Goal: Find specific page/section: Find specific page/section

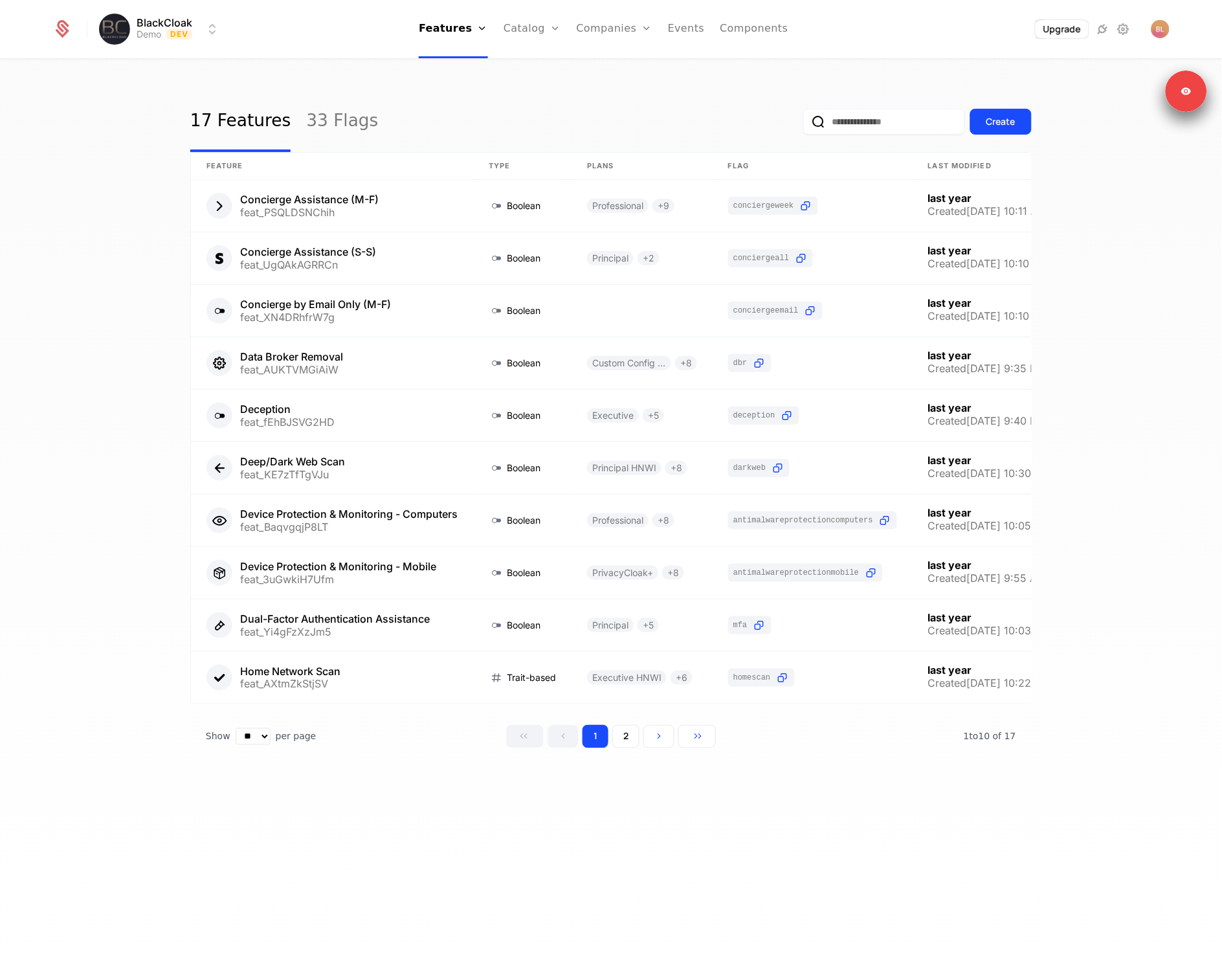
click at [871, 833] on div "17 Features 33 Flags Create Feature Type Plans Flag Last Modified Concierge Ass…" at bounding box center [611, 524] width 1222 height 927
click at [795, 912] on div "17 Features 33 Flags Create Feature Type Plans Flag Last Modified Concierge Ass…" at bounding box center [611, 524] width 1222 height 927
drag, startPoint x: 1097, startPoint y: 851, endPoint x: 1090, endPoint y: 852, distance: 7.1
click at [1093, 852] on div "17 Features 33 Flags Create Feature Type Plans Flag Last Modified Concierge Ass…" at bounding box center [611, 524] width 1222 height 927
drag, startPoint x: 1002, startPoint y: 753, endPoint x: 947, endPoint y: 739, distance: 56.8
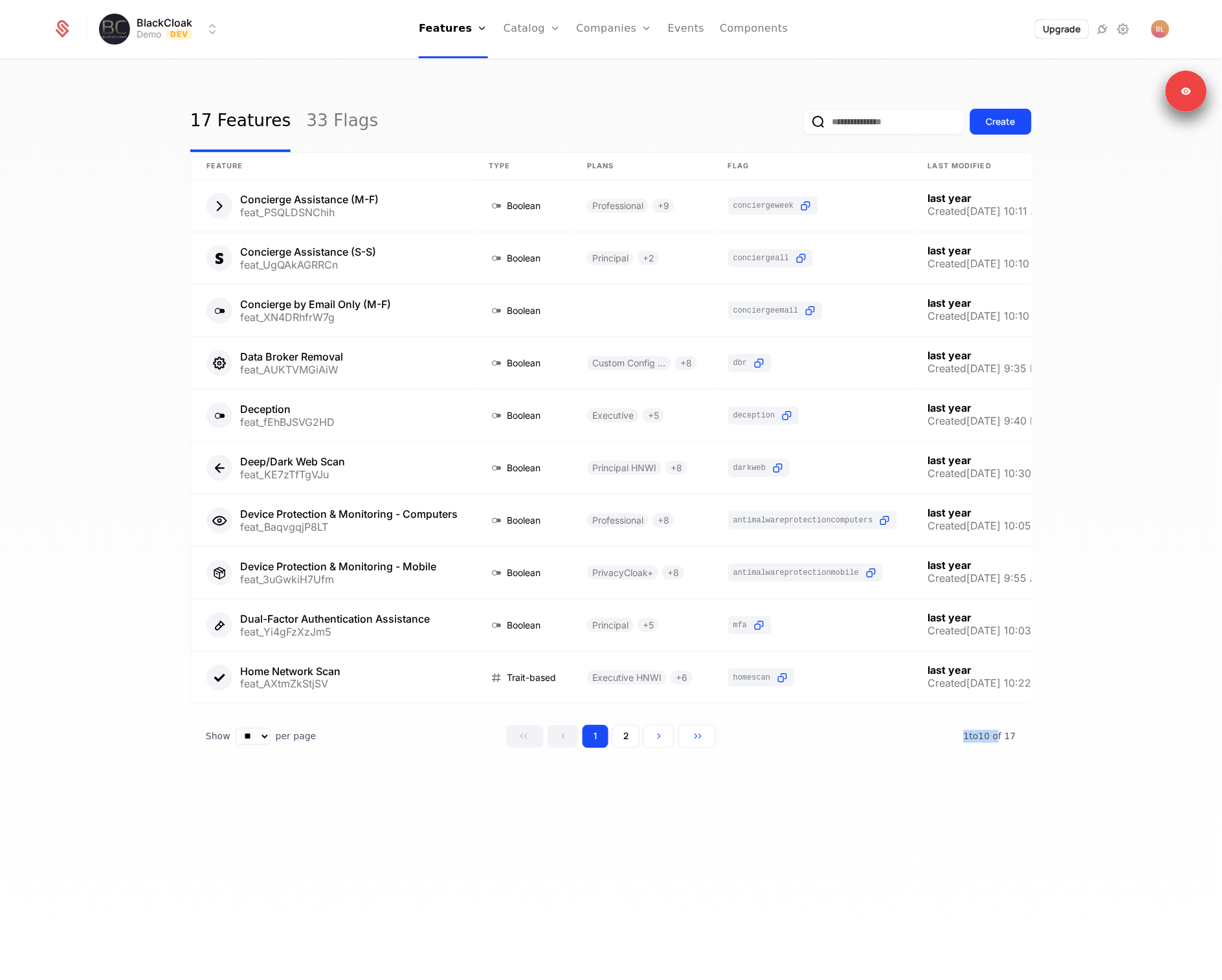
click at [947, 739] on div "Show ** ** ** *** *** per page per page 1 2 1 to 10 of 10 of 17" at bounding box center [611, 736] width 841 height 23
click at [946, 739] on div "Show ** ** ** *** *** per page per page 1 2 1 to 10 of 10 of 17" at bounding box center [611, 736] width 841 height 23
click at [520, 33] on link "Catalog" at bounding box center [532, 29] width 57 height 58
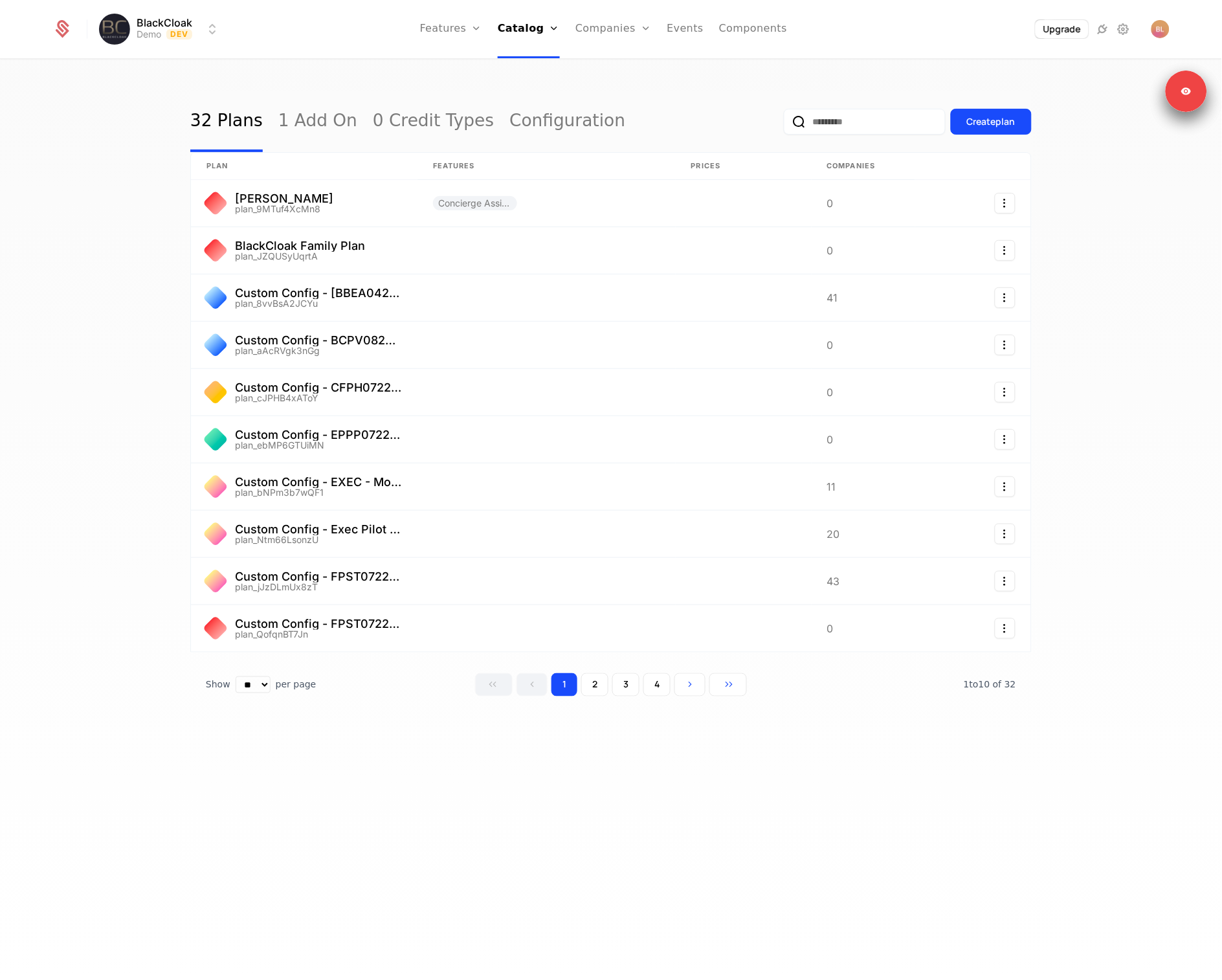
click at [855, 129] on input "email" at bounding box center [864, 121] width 162 height 26
paste input "**********"
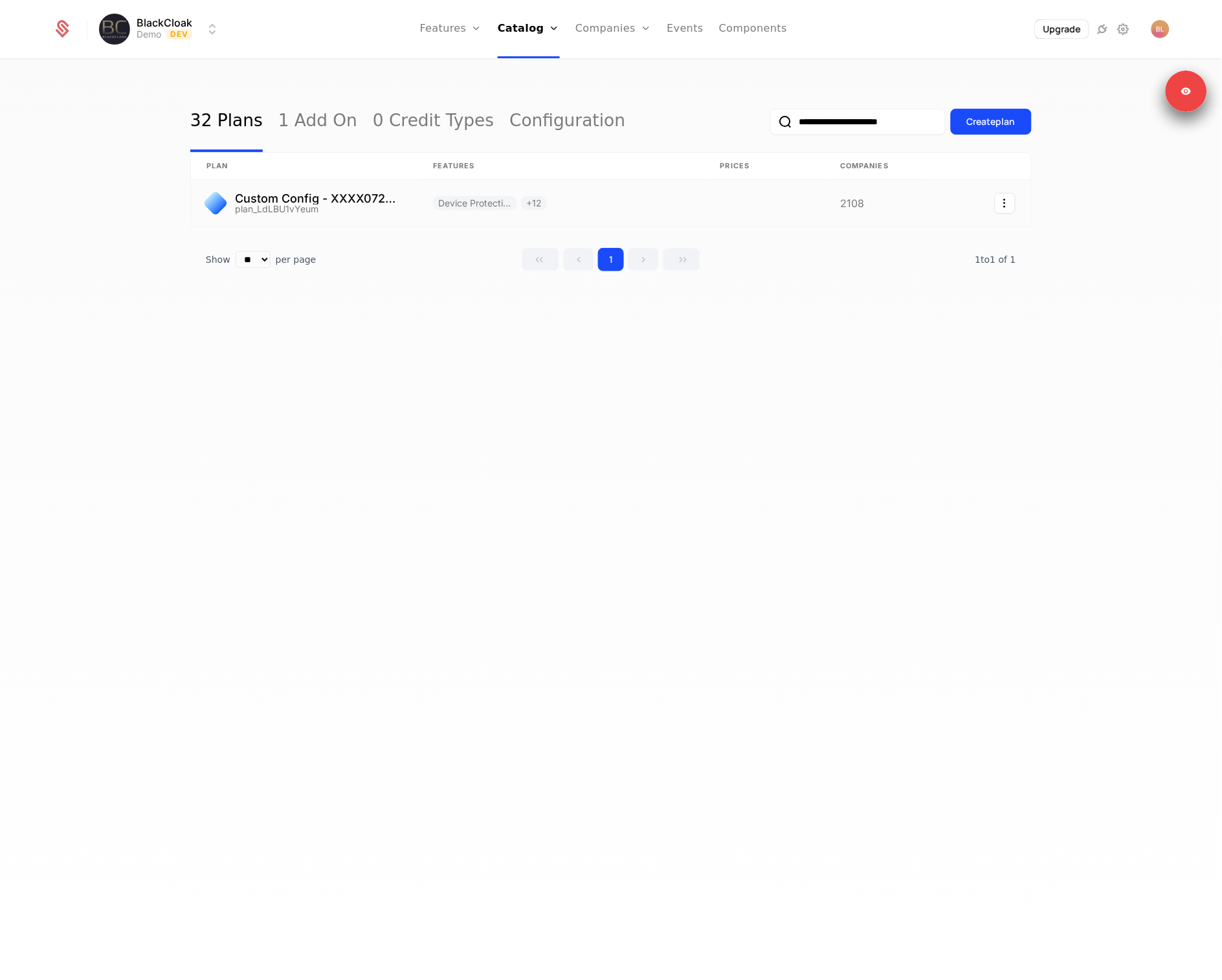
type input "**********"
click at [358, 196] on link at bounding box center [304, 203] width 227 height 47
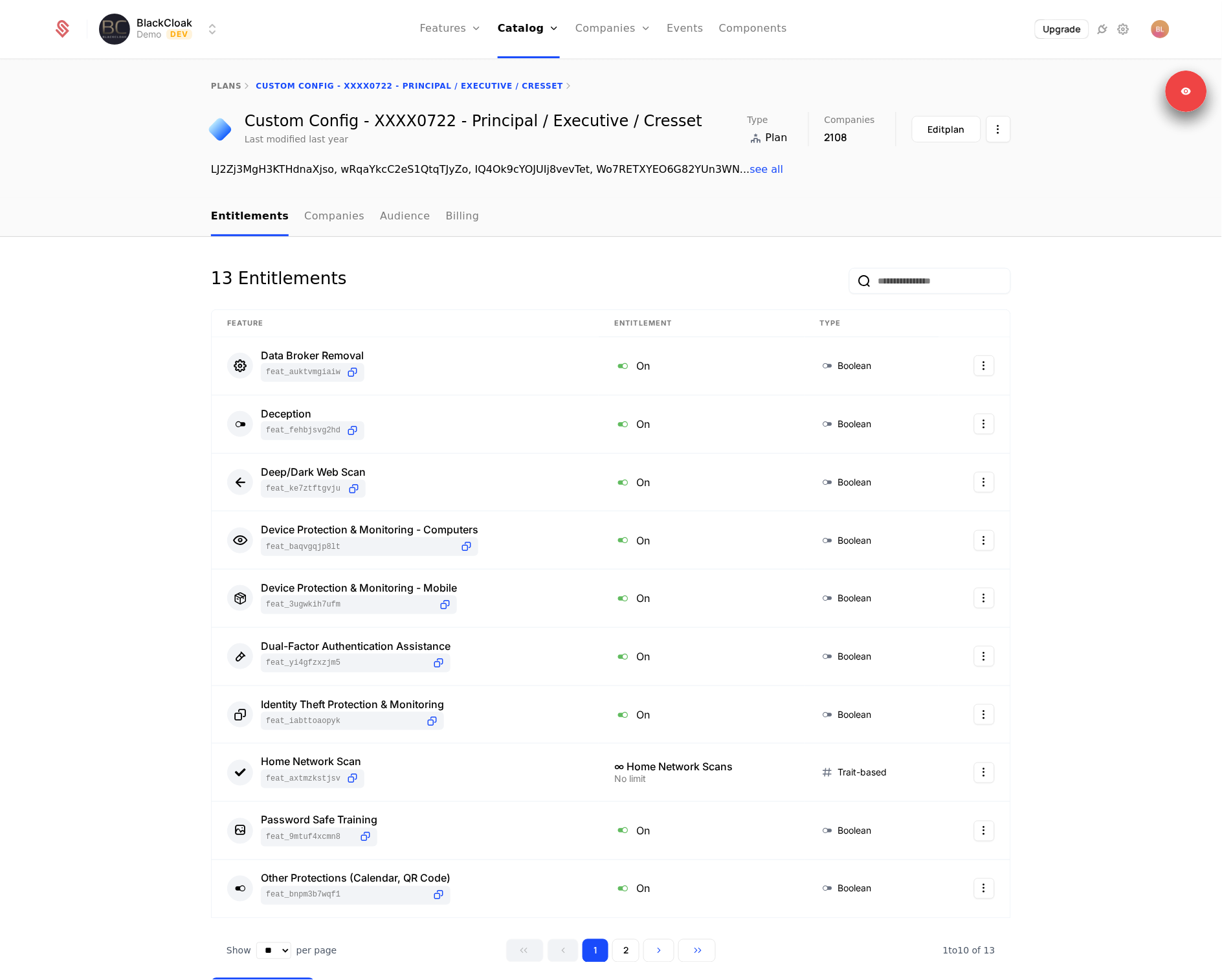
click at [380, 213] on link "Audience" at bounding box center [405, 216] width 50 height 38
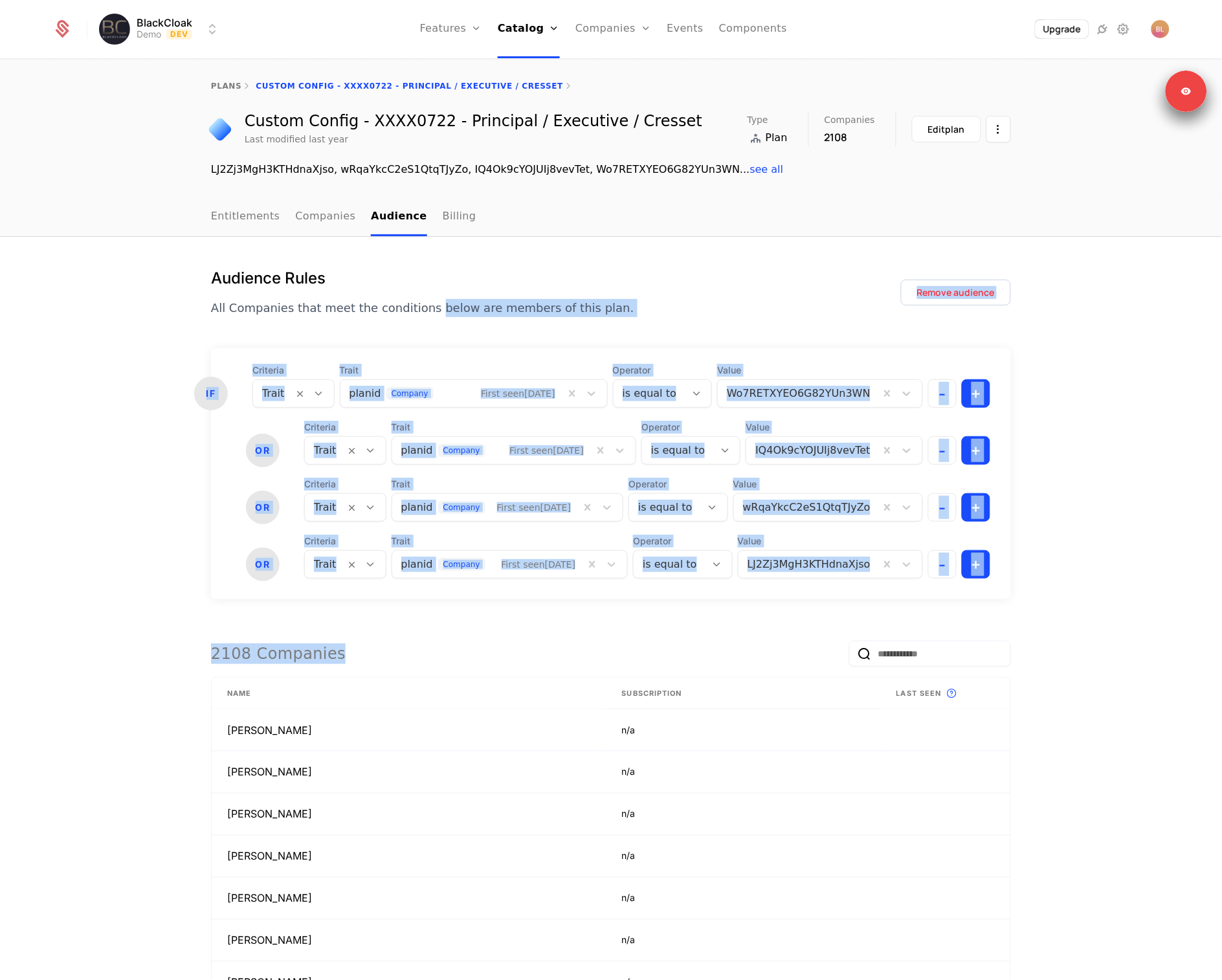
drag, startPoint x: 978, startPoint y: 504, endPoint x: 416, endPoint y: 300, distance: 597.9
click at [416, 302] on div "Audience Rules All Companies that meet the conditions below are members of this…" at bounding box center [611, 762] width 1222 height 1051
click at [732, 306] on div "Audience Rules All Companies that meet the conditions below are members of this…" at bounding box center [611, 292] width 800 height 49
drag, startPoint x: 631, startPoint y: 258, endPoint x: 1156, endPoint y: 619, distance: 637.1
click at [1156, 619] on div "Audience Rules All Companies that meet the conditions below are members of this…" at bounding box center [611, 762] width 1222 height 1051
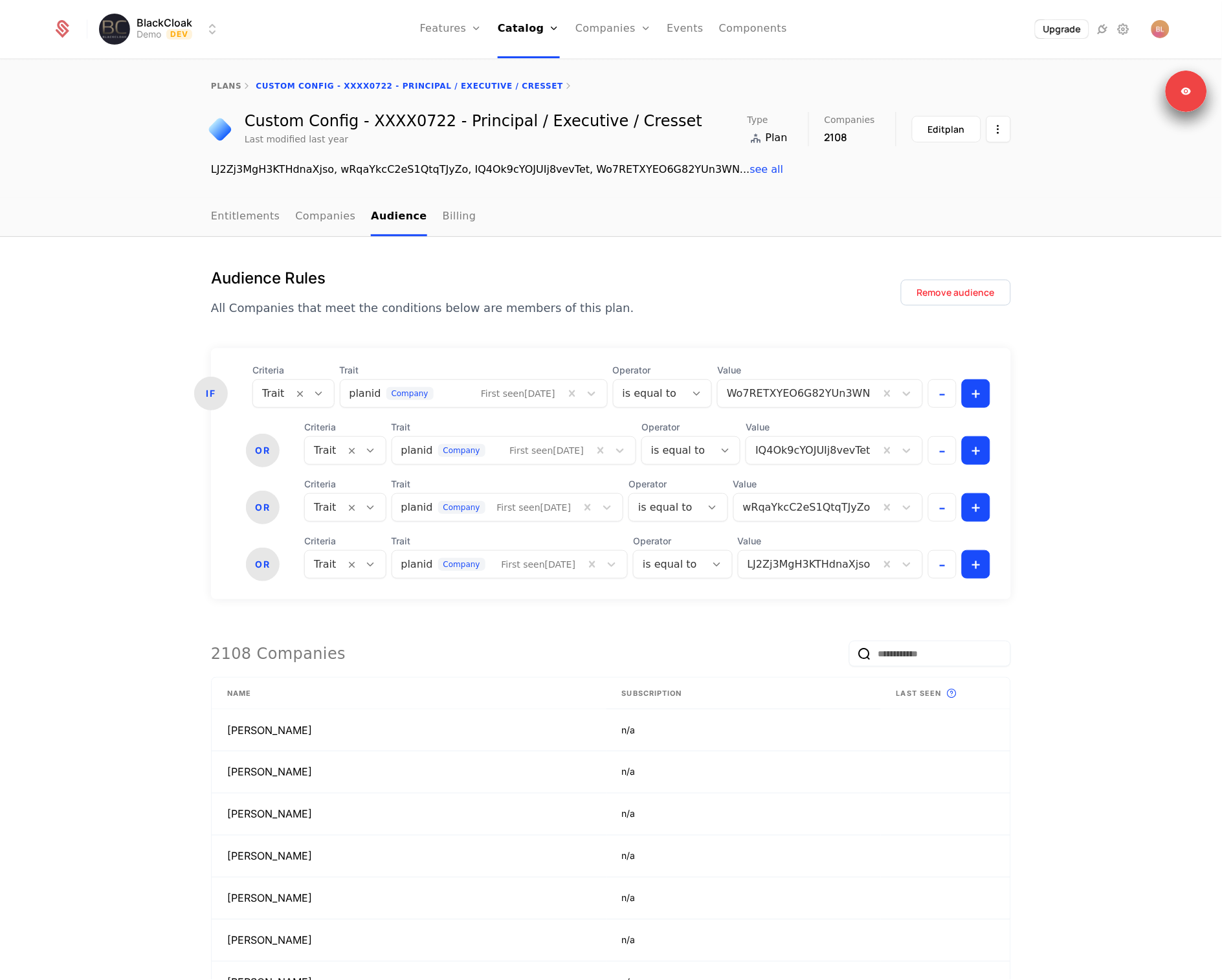
click at [1154, 614] on div "Audience Rules All Companies that meet the conditions below are members of this…" at bounding box center [611, 762] width 1222 height 1051
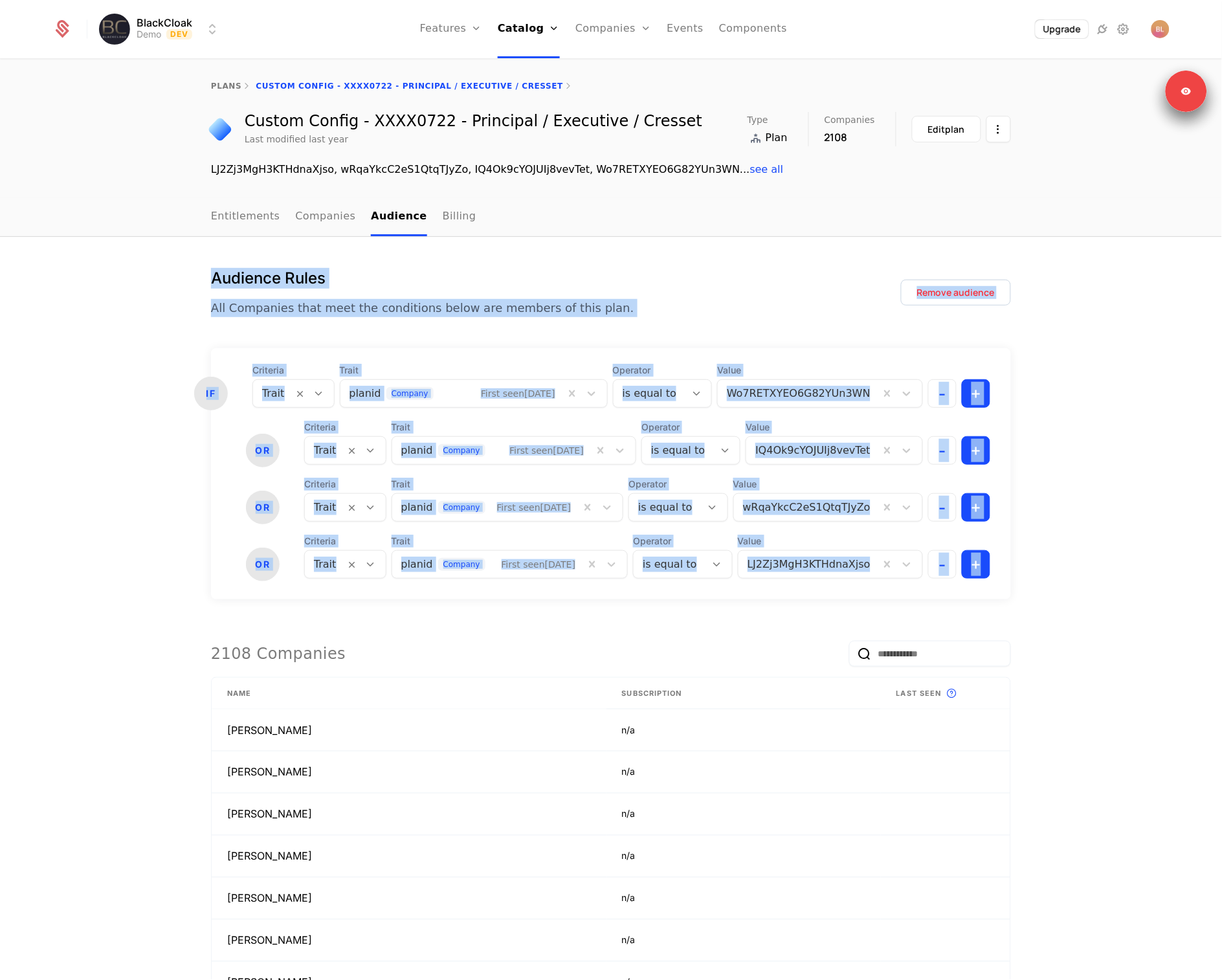
drag, startPoint x: 1128, startPoint y: 599, endPoint x: 452, endPoint y: 241, distance: 764.9
click at [452, 241] on div "Audience Rules All Companies that meet the conditions below are members of this…" at bounding box center [611, 762] width 1222 height 1051
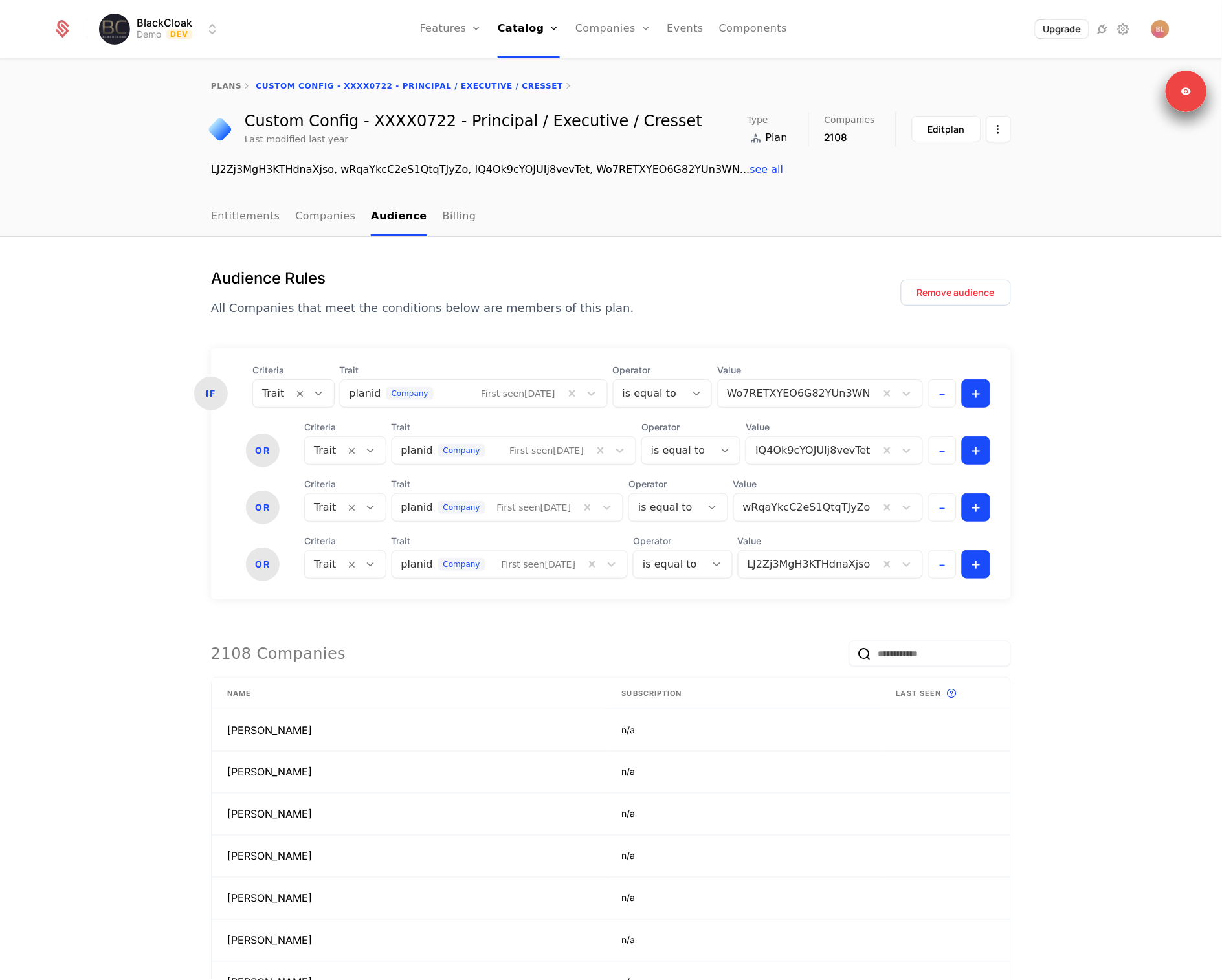
click at [604, 258] on div "Audience Rules All Companies that meet the conditions below are members of this…" at bounding box center [611, 762] width 1222 height 1051
click at [518, 29] on link "Catalog" at bounding box center [529, 29] width 62 height 58
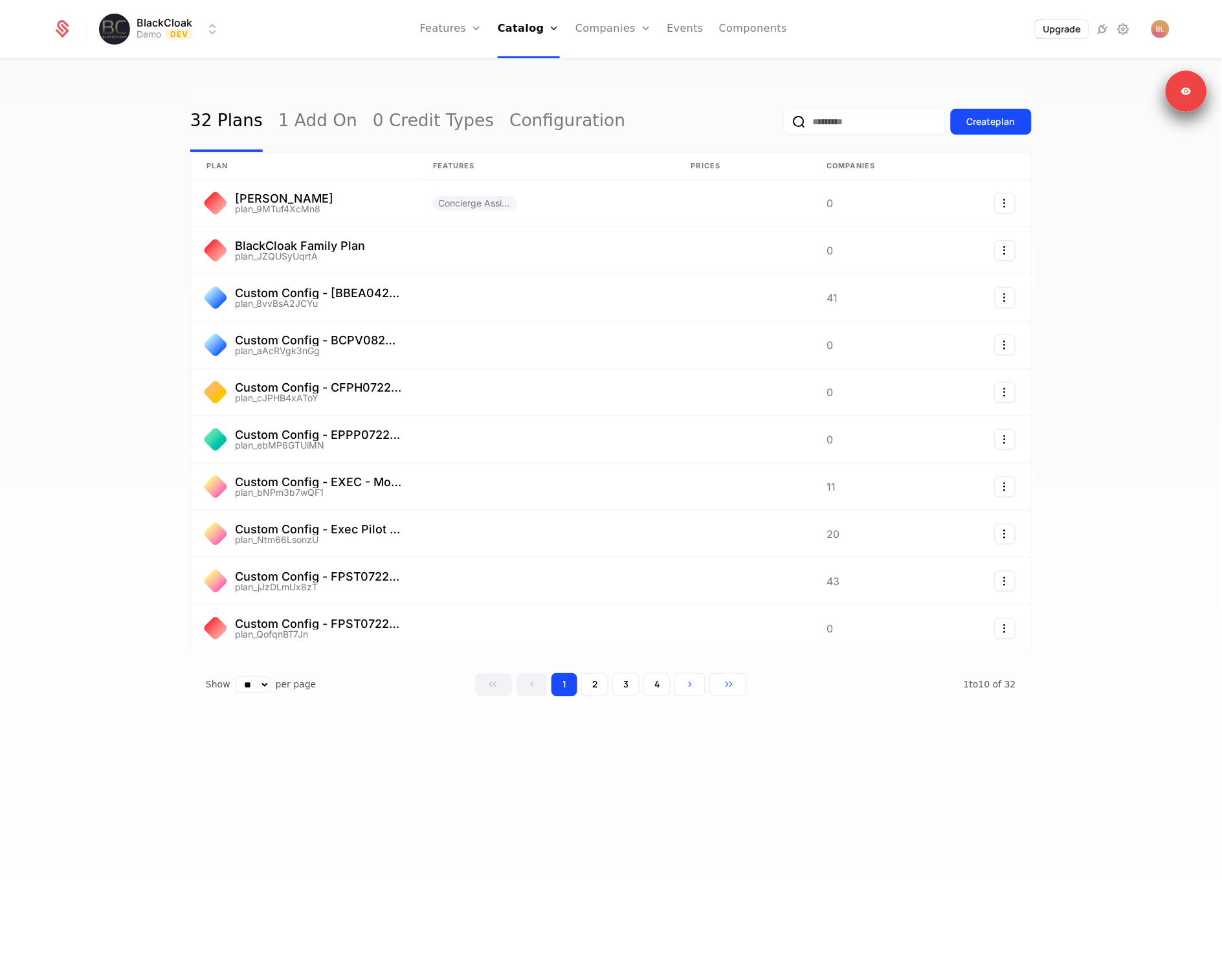
click at [839, 127] on input "email" at bounding box center [864, 121] width 162 height 26
paste input "**********"
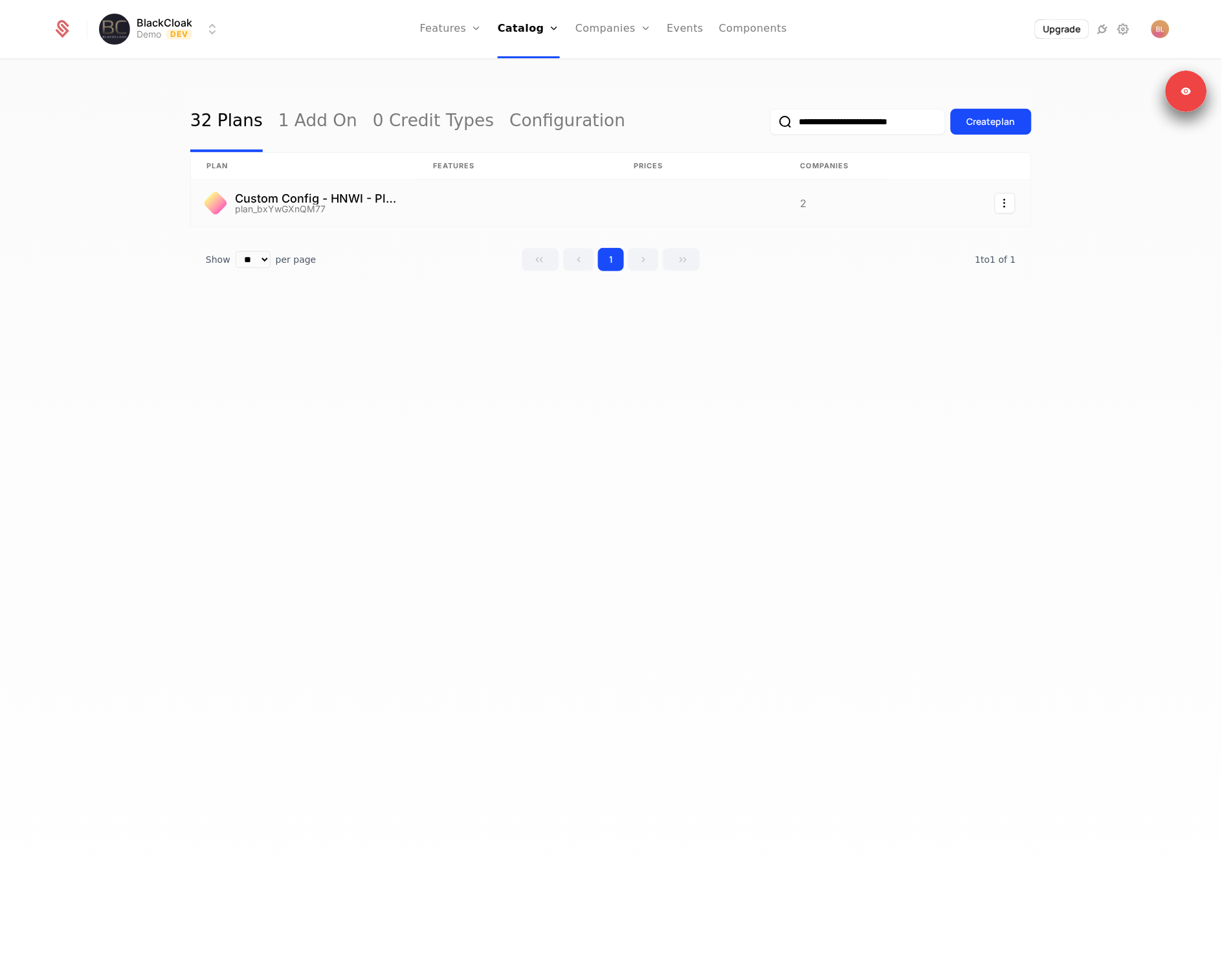
type input "**********"
click at [348, 201] on link at bounding box center [304, 203] width 227 height 47
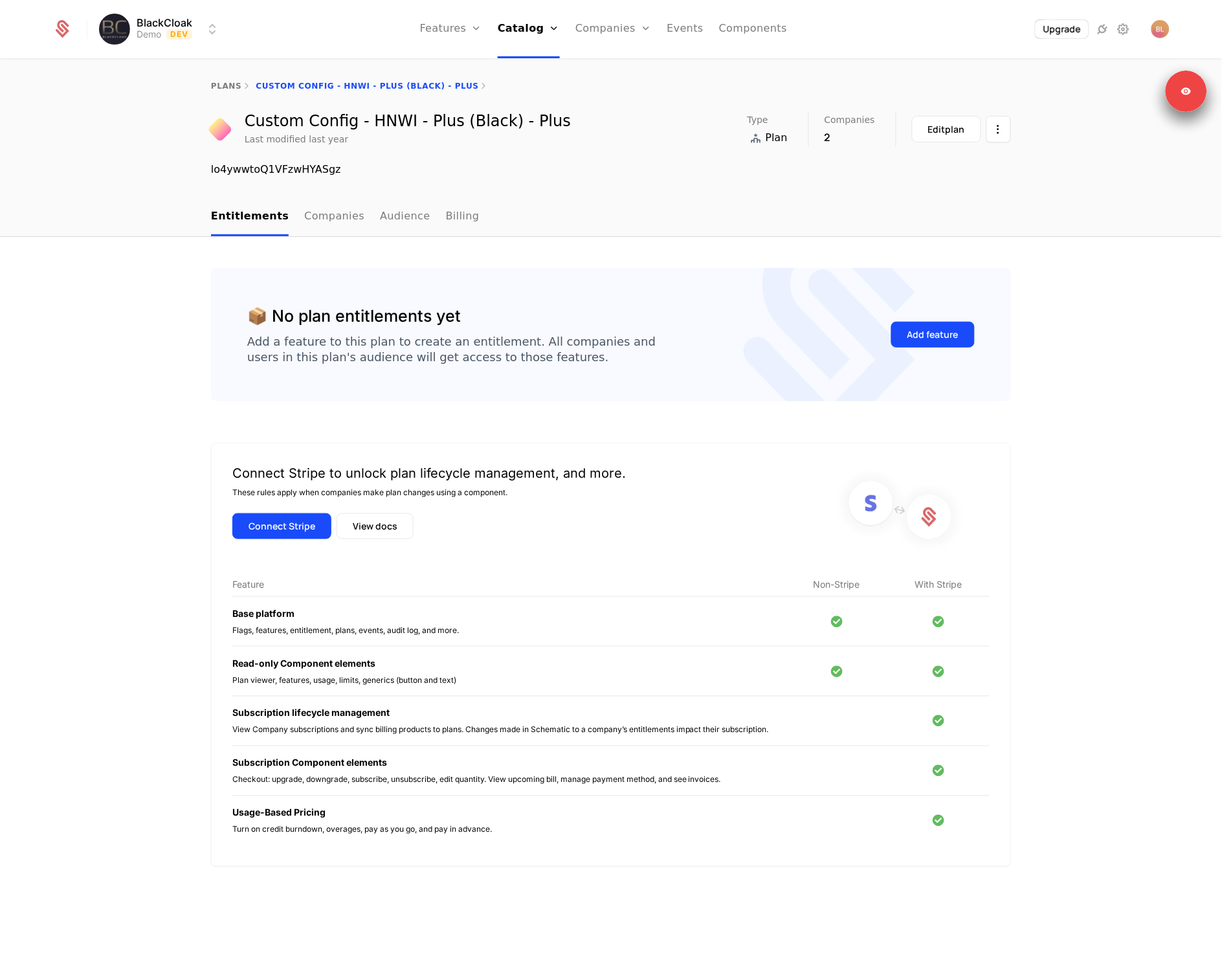
click at [390, 216] on link "Audience" at bounding box center [405, 216] width 50 height 38
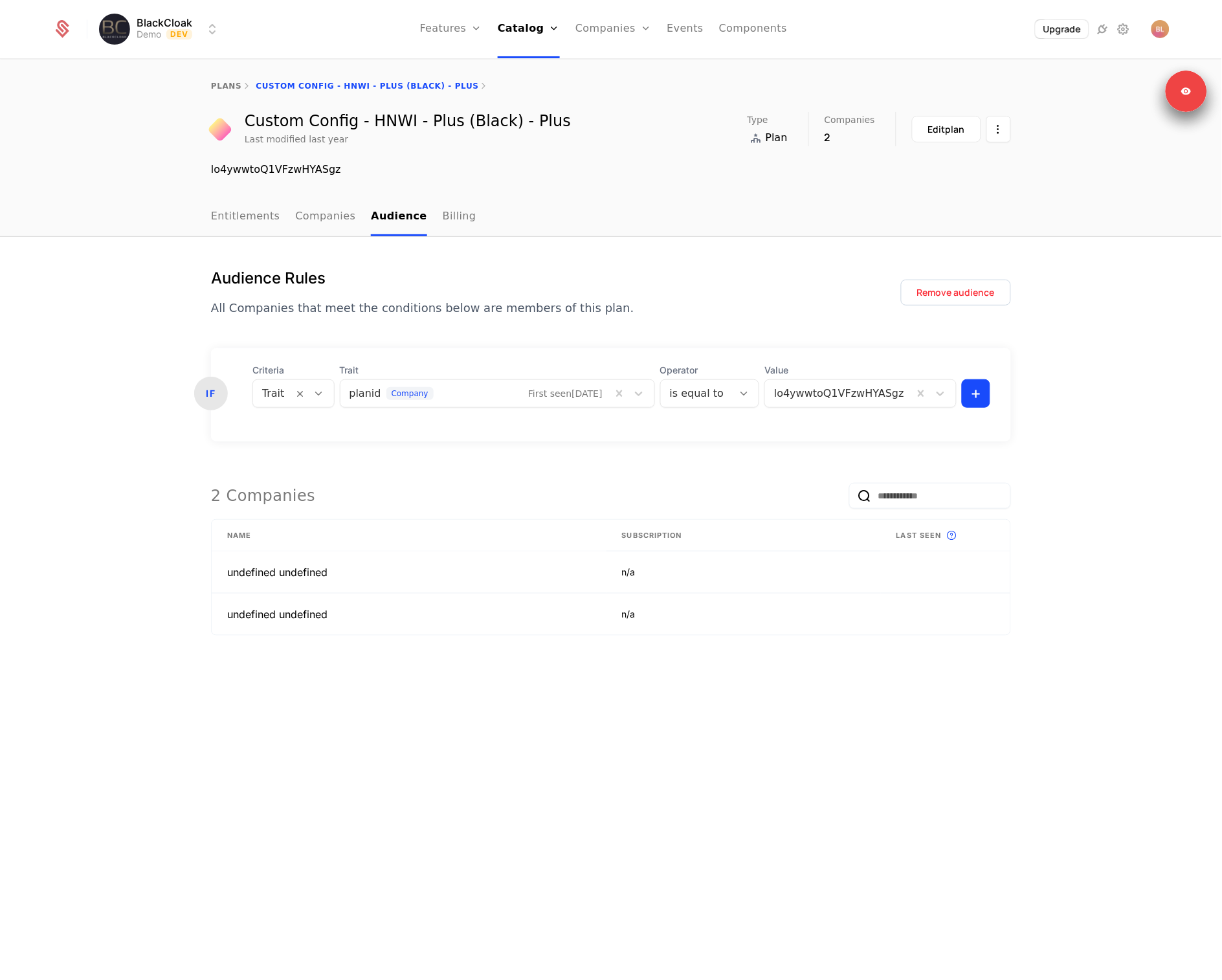
click at [105, 349] on div "Audience Rules All Companies that meet the conditions below are members of this…" at bounding box center [611, 608] width 1222 height 744
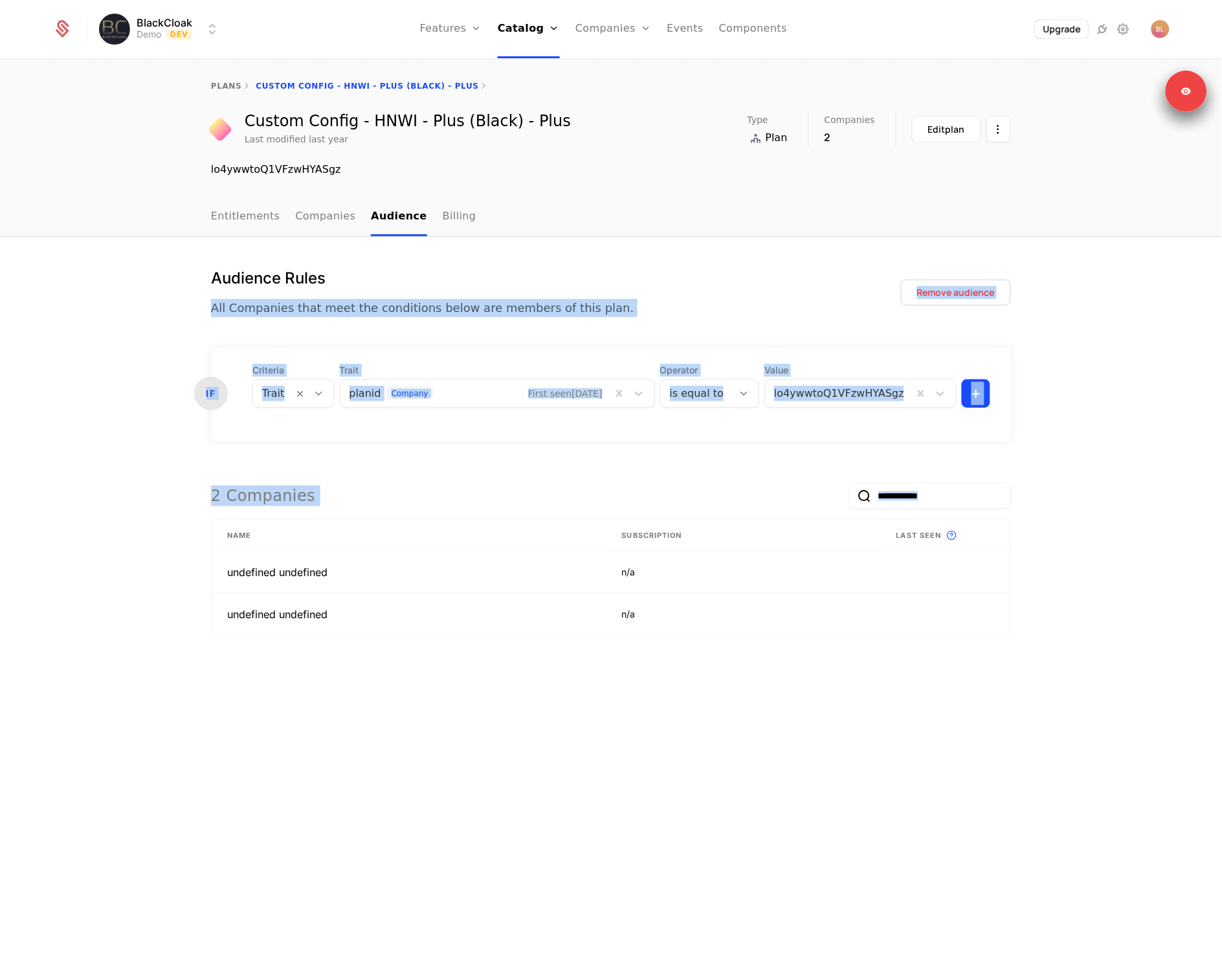
drag, startPoint x: 110, startPoint y: 298, endPoint x: 635, endPoint y: 806, distance: 730.5
click at [548, 805] on div "Audience Rules All Companies that meet the conditions below are members of this…" at bounding box center [611, 608] width 1222 height 744
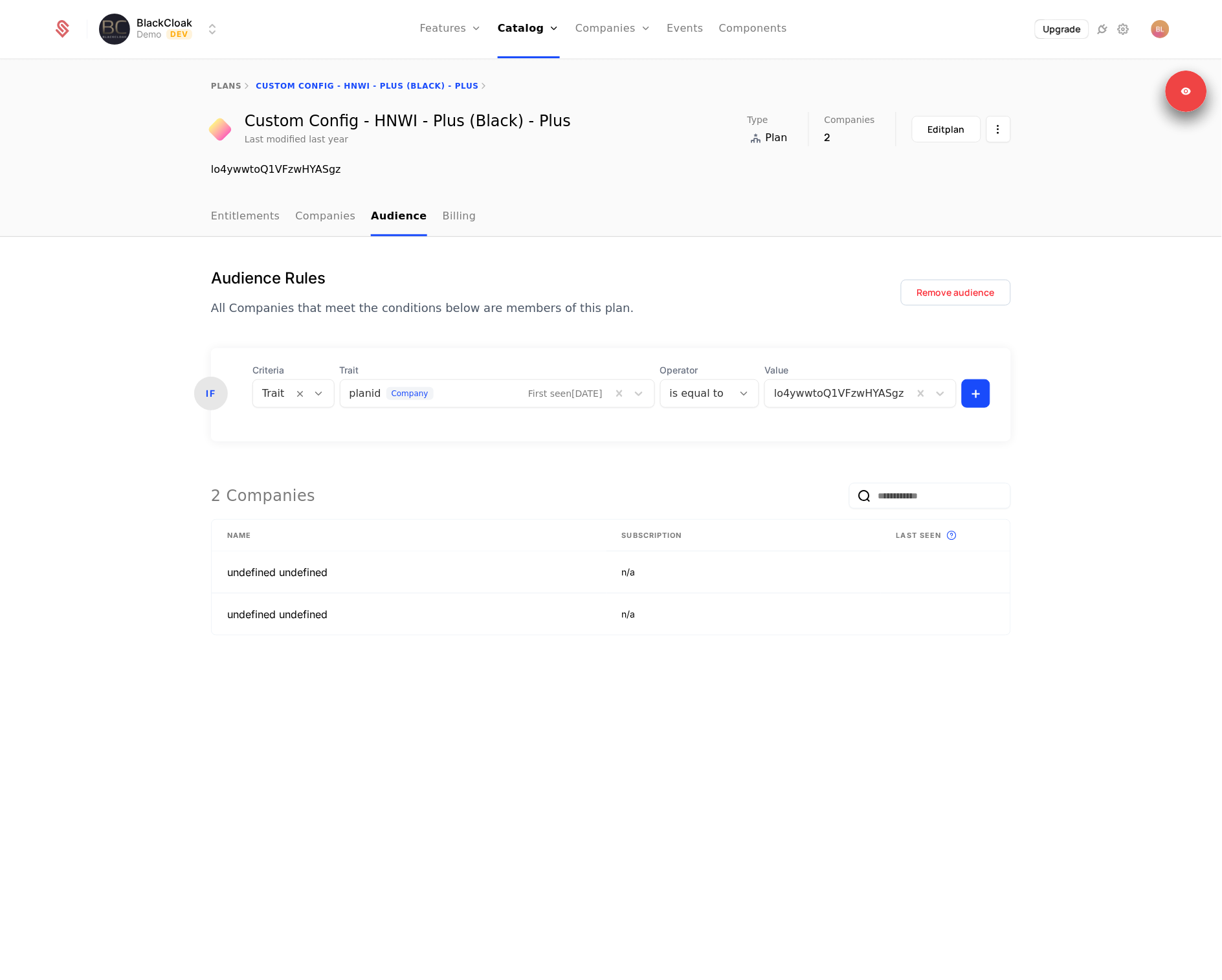
click at [687, 800] on div "Audience Rules All Companies that meet the conditions below are members of this…" at bounding box center [611, 608] width 1222 height 744
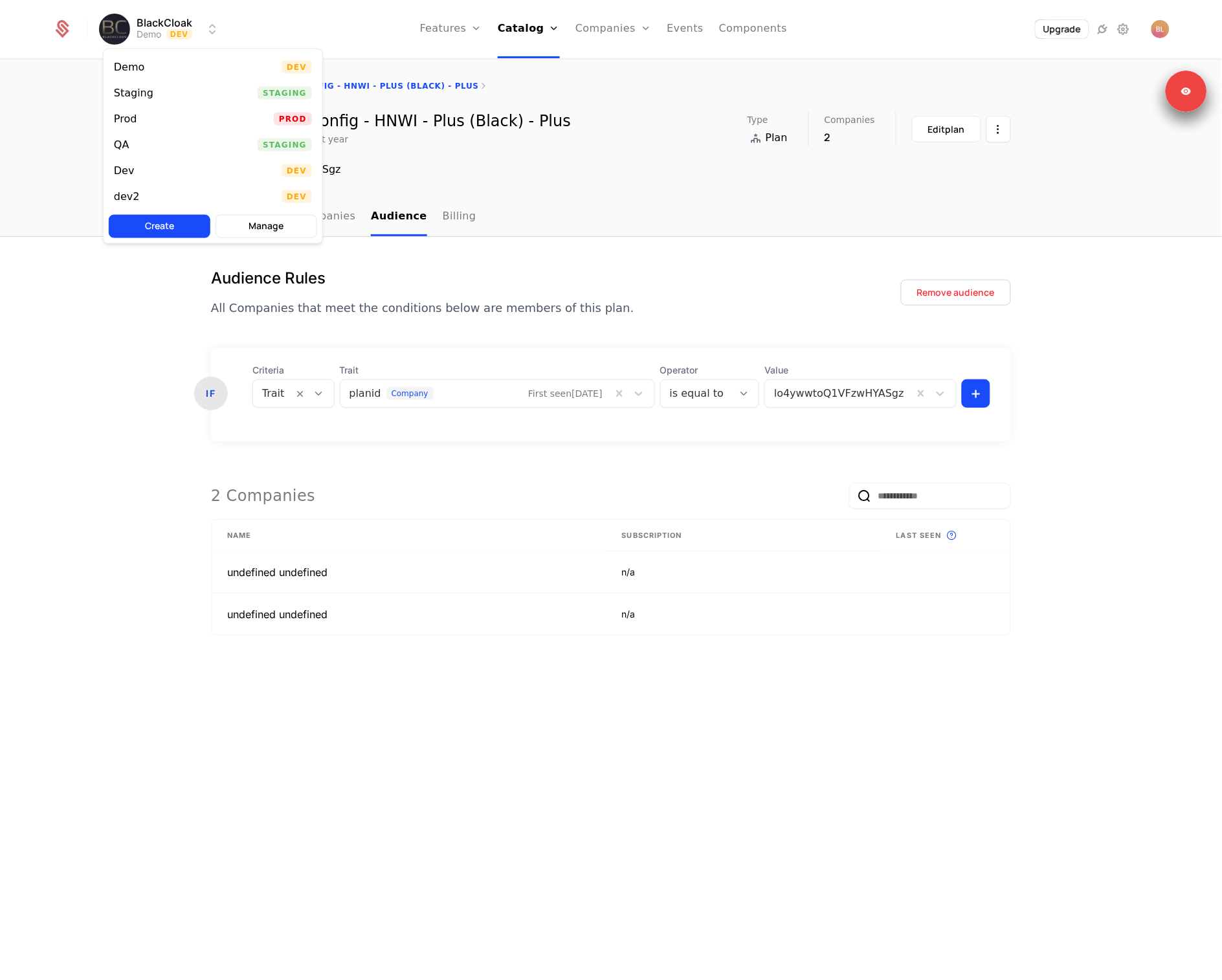
click at [193, 35] on html "BlackCloak Demo Dev Features Features Flags Catalog Plans Add Ons Credits Confi…" at bounding box center [611, 490] width 1222 height 980
click at [169, 116] on div "Prod Prod" at bounding box center [213, 119] width 219 height 26
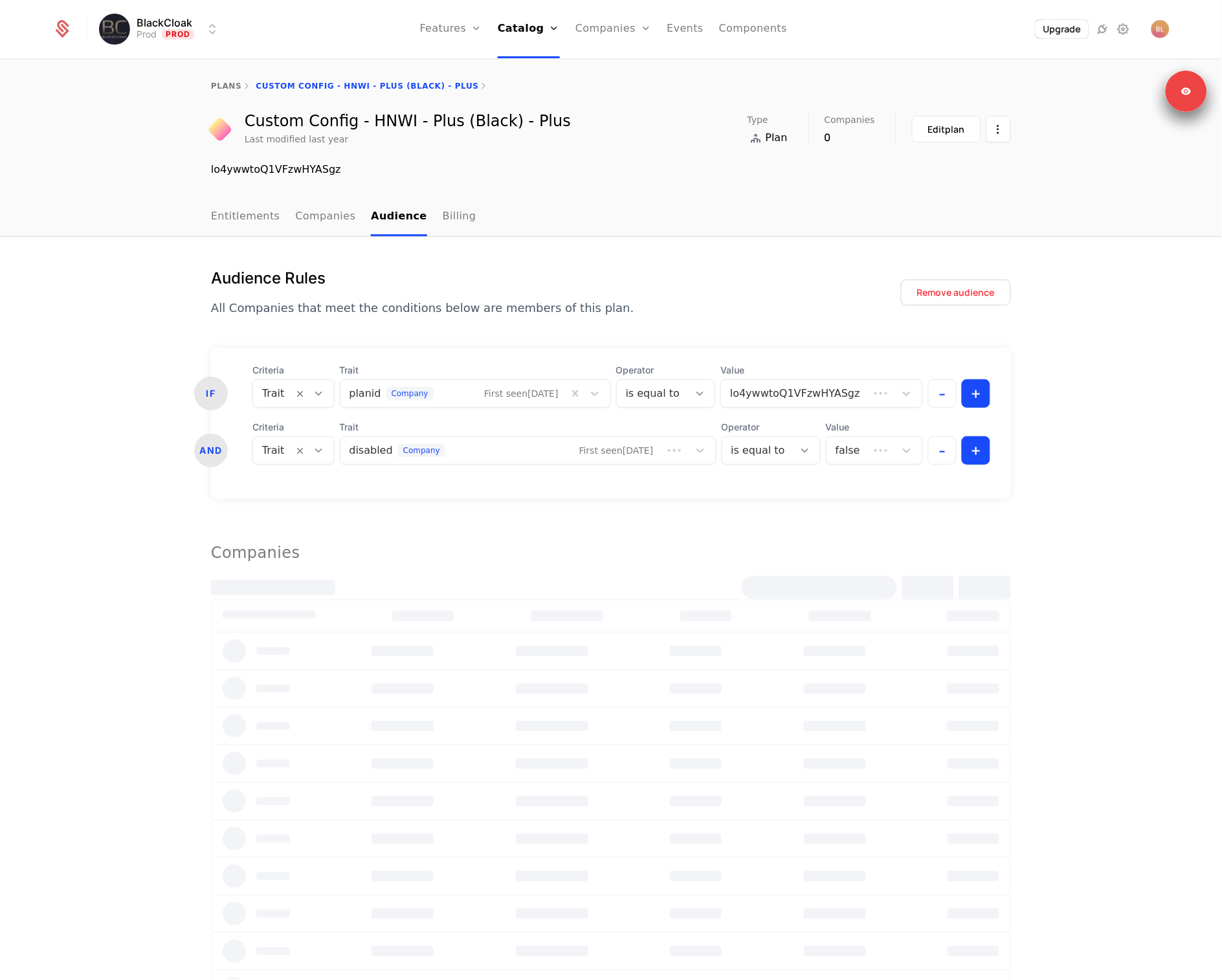
click at [1144, 307] on div "Audience Rules All Companies that meet the conditions below are members of this…" at bounding box center [611, 670] width 1222 height 866
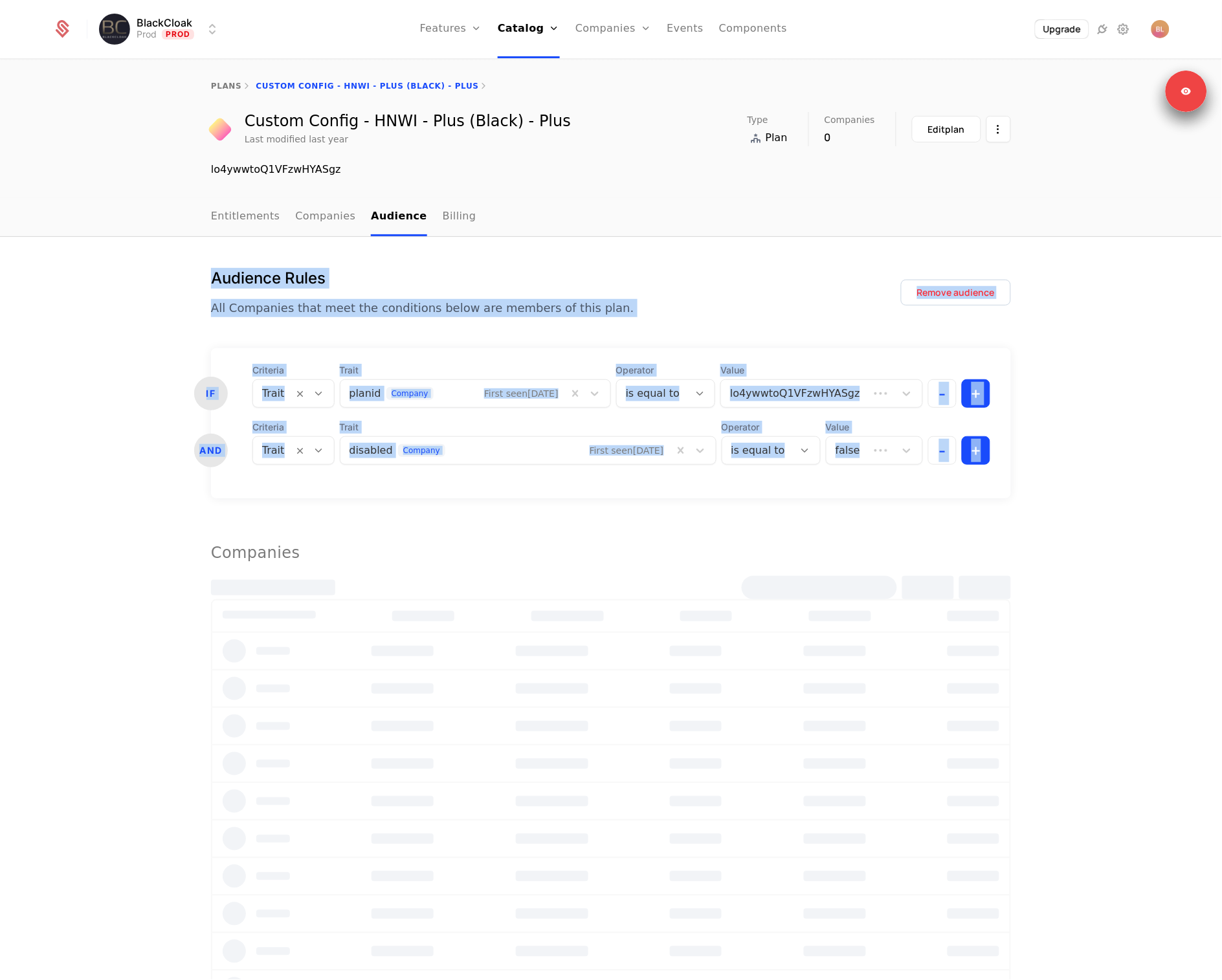
drag, startPoint x: 1116, startPoint y: 462, endPoint x: 623, endPoint y: 239, distance: 541.1
click at [587, 230] on div "plans Custom Config - HNWI - Plus (Black) - Plus Custom Config - HNWI - Plus (B…" at bounding box center [611, 521] width 1222 height 920
click at [697, 247] on div "Audience Rules All Companies that meet the conditions below are members of this…" at bounding box center [611, 670] width 1222 height 866
